Goal: Task Accomplishment & Management: Use online tool/utility

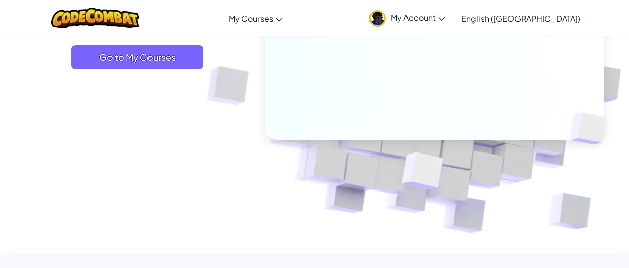
scroll to position [85, 0]
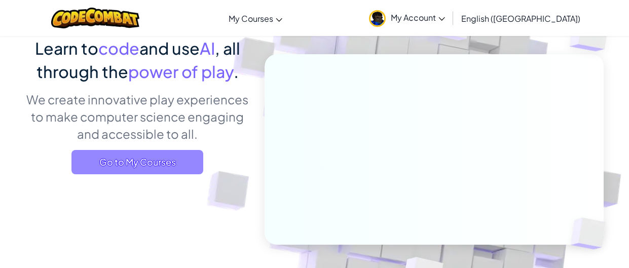
click at [180, 155] on span "Go to My Courses" at bounding box center [137, 162] width 132 height 24
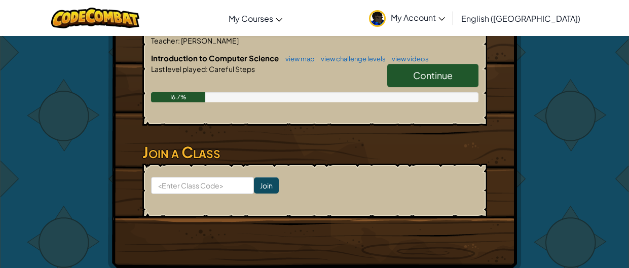
scroll to position [166, 0]
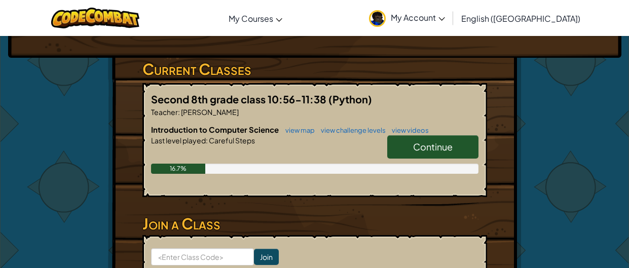
drag, startPoint x: 426, startPoint y: 126, endPoint x: 418, endPoint y: 126, distance: 7.6
click at [424, 141] on span "Continue" at bounding box center [433, 147] width 40 height 12
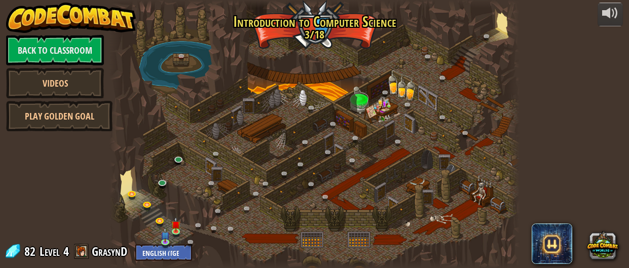
click at [367, 107] on div at bounding box center [314, 134] width 410 height 268
drag, startPoint x: 367, startPoint y: 107, endPoint x: 239, endPoint y: 238, distance: 182.8
click at [361, 110] on div at bounding box center [314, 134] width 410 height 268
click at [186, 214] on div at bounding box center [314, 134] width 410 height 268
click at [248, 173] on div at bounding box center [314, 134] width 410 height 268
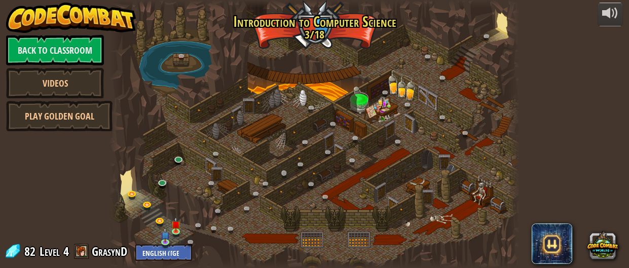
click at [290, 176] on div "25. Kithgard Gates (Locked) Escape the Kithgard dungeons, and don't let the gua…" at bounding box center [314, 134] width 410 height 268
click at [97, 125] on link "Play Golden Goal" at bounding box center [59, 116] width 106 height 30
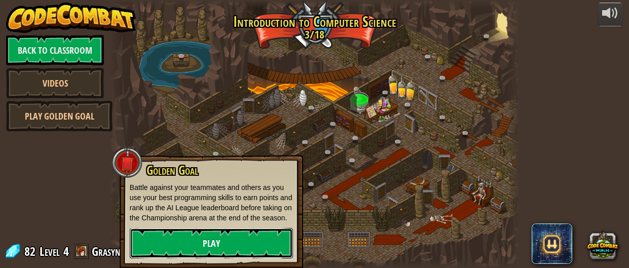
click at [225, 246] on link "Play" at bounding box center [211, 243] width 163 height 30
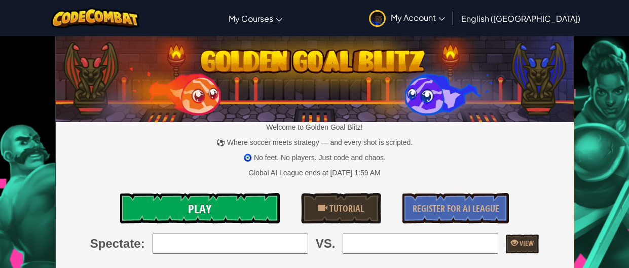
click at [237, 207] on link "Play" at bounding box center [200, 208] width 160 height 30
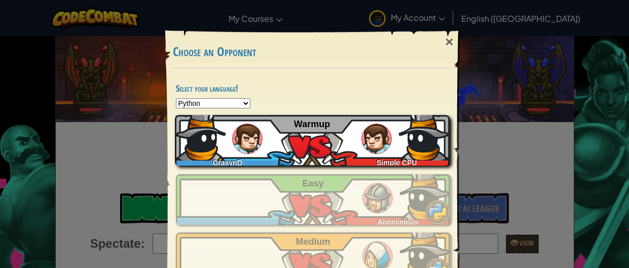
click at [221, 141] on img at bounding box center [200, 135] width 51 height 51
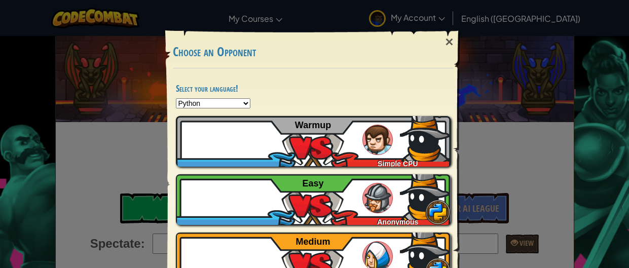
drag, startPoint x: 552, startPoint y: 94, endPoint x: 551, endPoint y: 99, distance: 5.3
click at [552, 98] on div "× Choose an Opponent Select your language! Python JavaScript CoffeeScript Lua C…" at bounding box center [314, 134] width 629 height 268
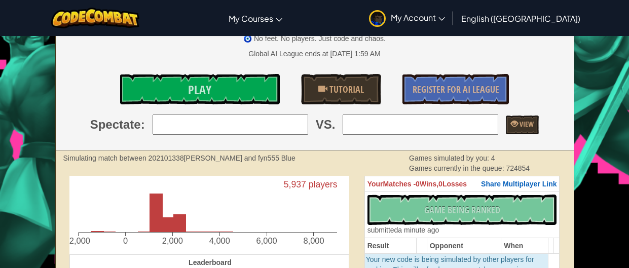
scroll to position [134, 0]
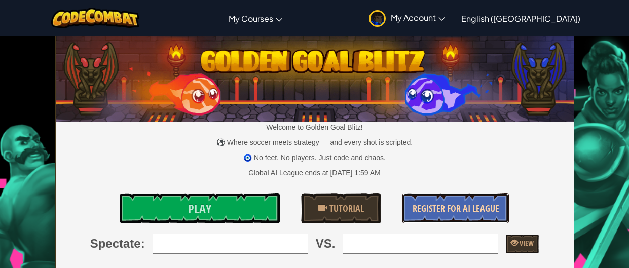
drag, startPoint x: 425, startPoint y: 214, endPoint x: 446, endPoint y: 196, distance: 27.7
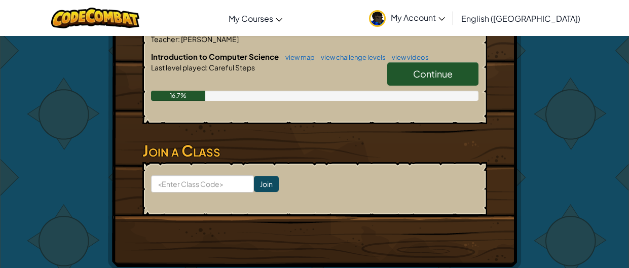
scroll to position [246, 0]
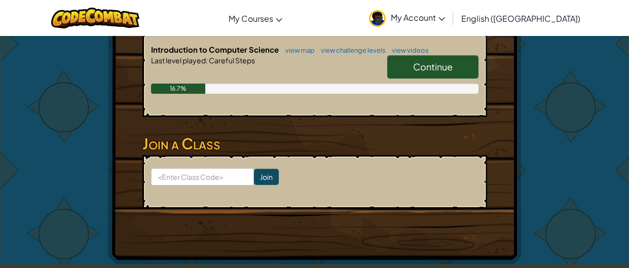
drag, startPoint x: 460, startPoint y: 47, endPoint x: 465, endPoint y: 49, distance: 5.9
click at [465, 55] on link "Continue" at bounding box center [432, 66] width 91 height 23
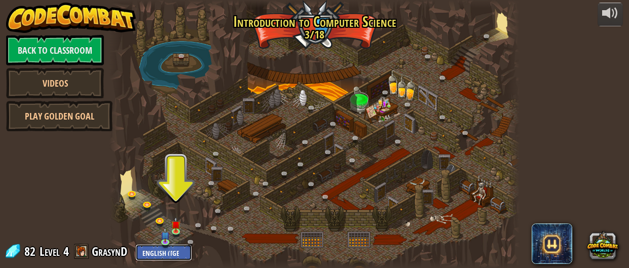
click at [176, 257] on select "English ([GEOGRAPHIC_DATA]) English ([GEOGRAPHIC_DATA]) 简体中文 繁體中文 русский españ…" at bounding box center [163, 252] width 57 height 17
drag, startPoint x: 314, startPoint y: 129, endPoint x: 318, endPoint y: 125, distance: 5.4
click at [317, 127] on div at bounding box center [314, 134] width 410 height 268
click at [178, 227] on img at bounding box center [176, 220] width 9 height 20
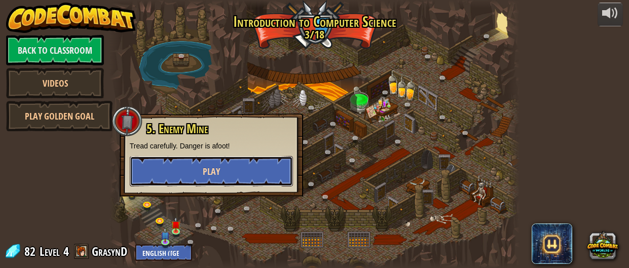
click at [208, 171] on span "Play" at bounding box center [211, 171] width 17 height 13
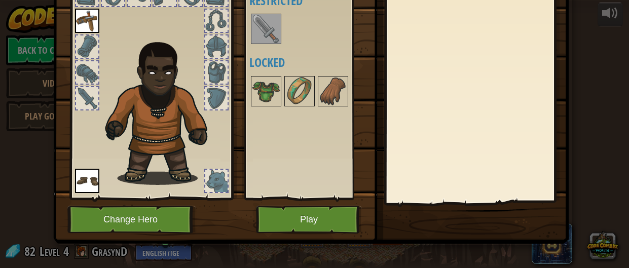
scroll to position [81, 0]
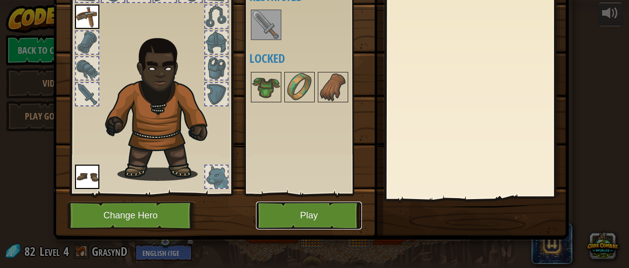
click at [311, 220] on button "Play" at bounding box center [309, 216] width 106 height 28
